Goal: Task Accomplishment & Management: Manage account settings

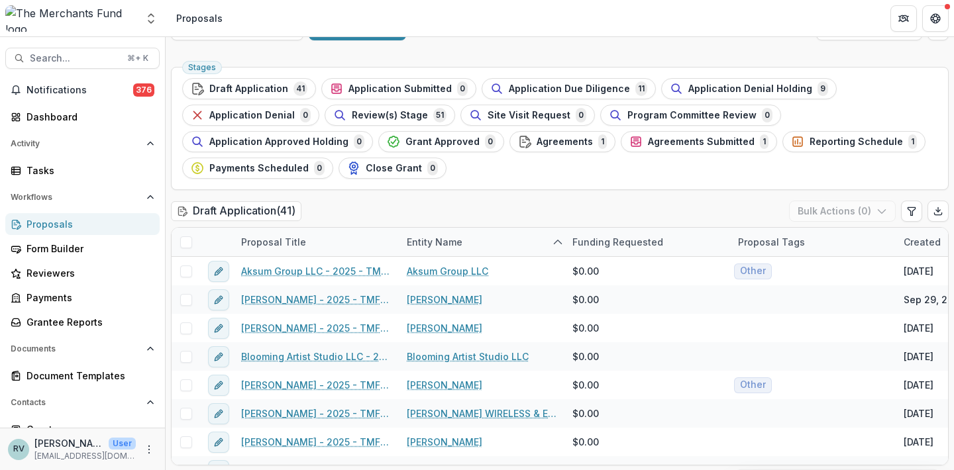
scroll to position [30, 0]
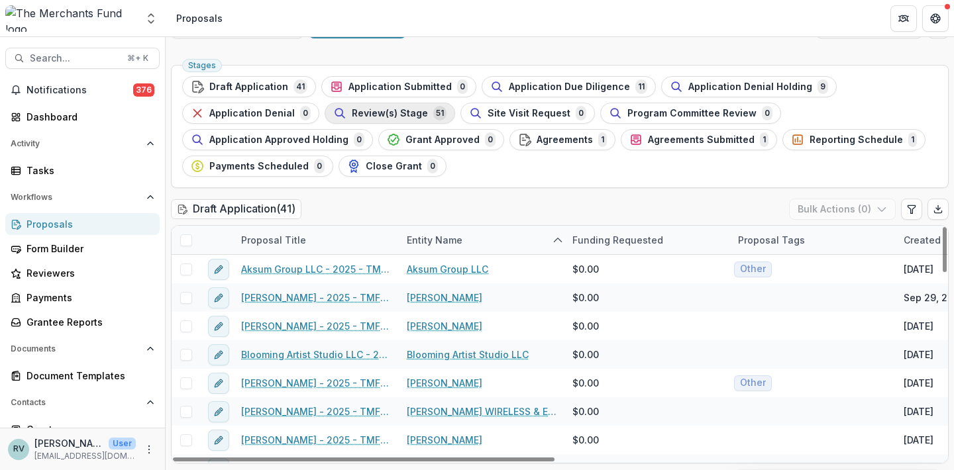
click at [373, 113] on span "Review(s) Stage" at bounding box center [390, 113] width 76 height 11
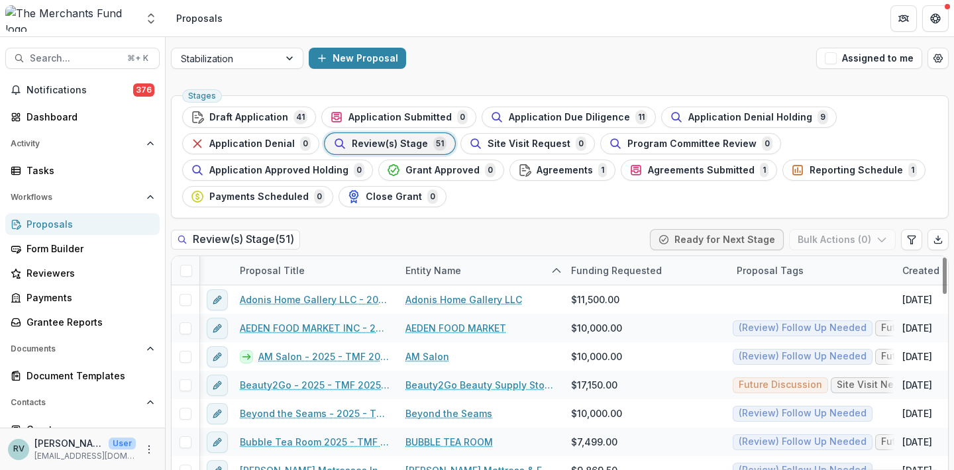
scroll to position [0, 1]
click at [866, 271] on div "Proposal Tags" at bounding box center [812, 270] width 166 height 28
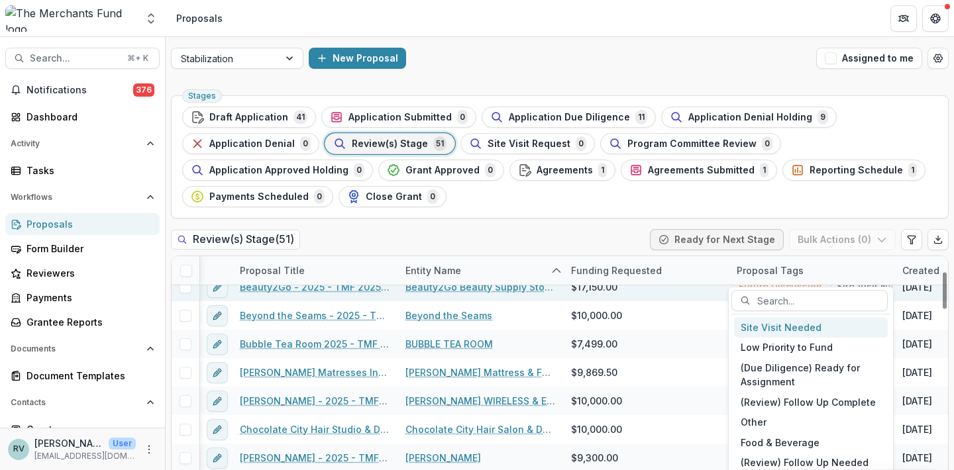
scroll to position [98, 0]
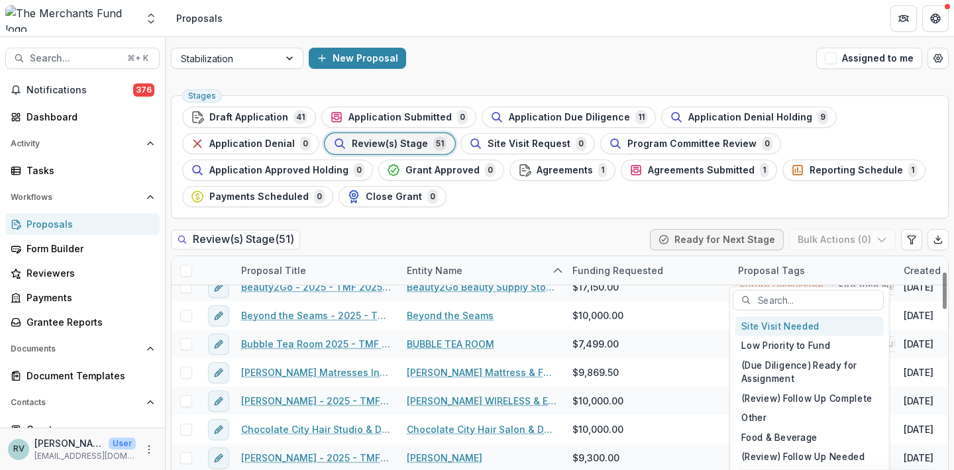
click at [853, 199] on ul "Stages Draft Application 41 Application Submitted 0 Application Due Diligence 1…" at bounding box center [559, 157] width 755 height 101
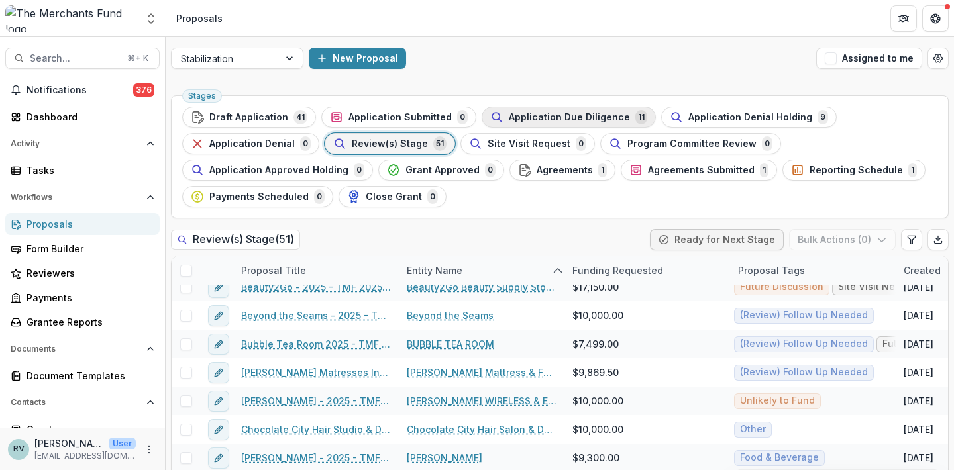
click at [595, 120] on span "Application Due Diligence" at bounding box center [569, 117] width 121 height 11
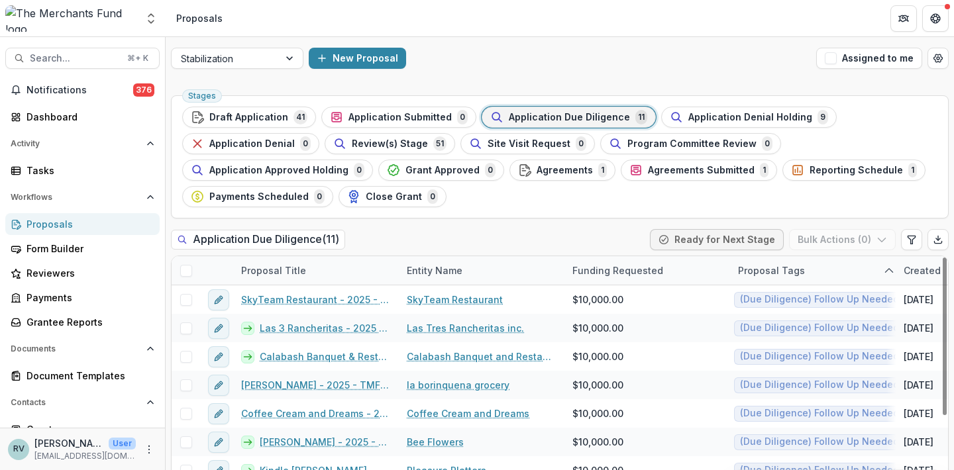
click at [570, 229] on div "Application Due Diligence ( 11 ) Ready for Next Stage Bulk Actions ( 0 )" at bounding box center [560, 242] width 778 height 26
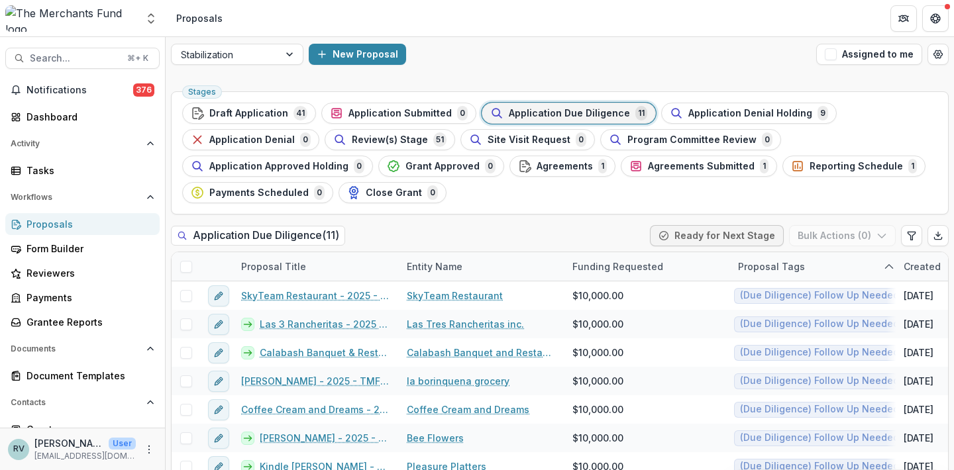
click at [696, 66] on div "Stabilization New Proposal Assigned to me" at bounding box center [560, 54] width 788 height 42
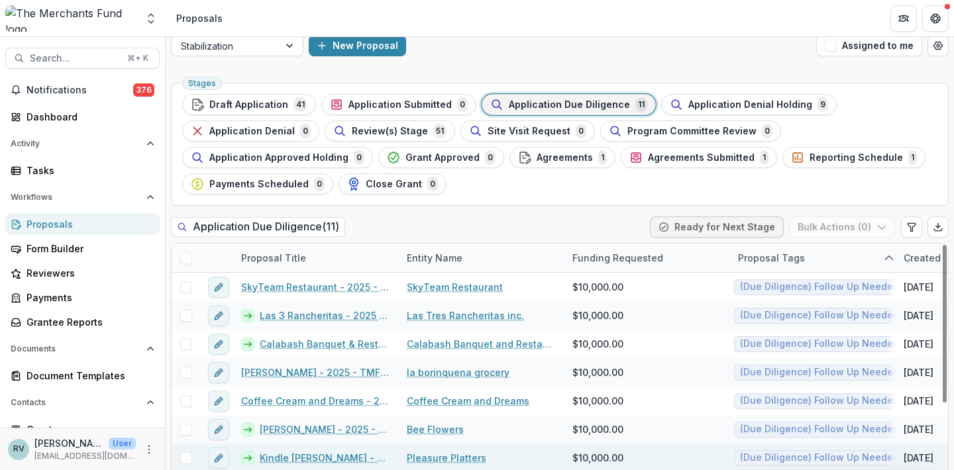
scroll to position [0, 0]
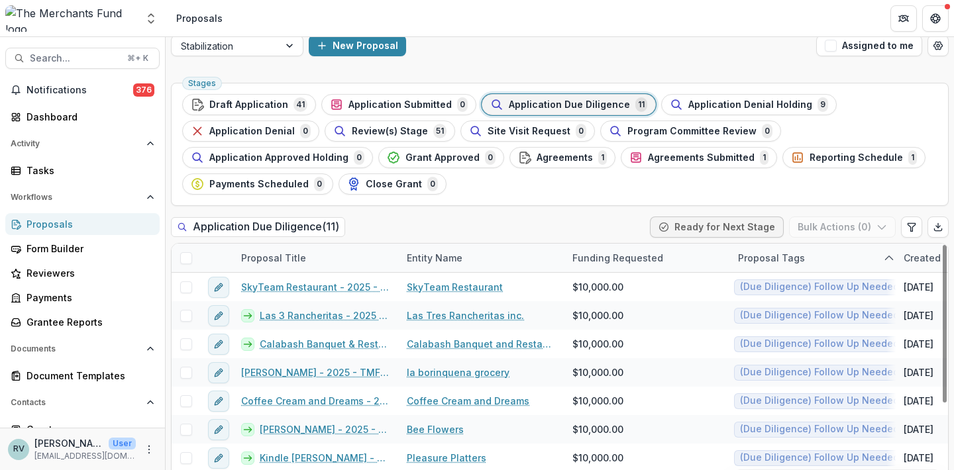
click at [608, 41] on div "New Proposal" at bounding box center [560, 45] width 502 height 21
click at [873, 120] on ul "Stages Draft Application 41 Application Submitted 0 Application Due Diligence 1…" at bounding box center [559, 144] width 755 height 101
